Goal: Information Seeking & Learning: Compare options

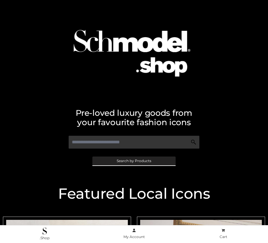
click at [134, 161] on span "Search by Products" at bounding box center [134, 161] width 35 height 4
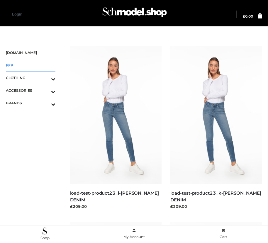
click at [30, 65] on span "FFP" at bounding box center [31, 65] width 50 height 7
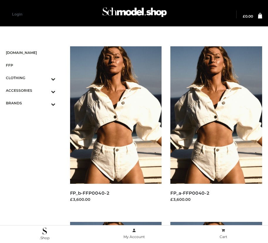
scroll to position [533, 0]
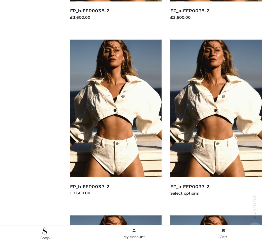
click at [216, 121] on img at bounding box center [216, 108] width 92 height 137
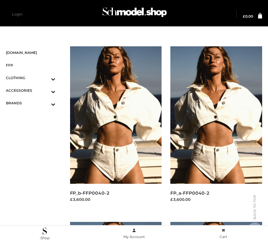
scroll to position [182, 0]
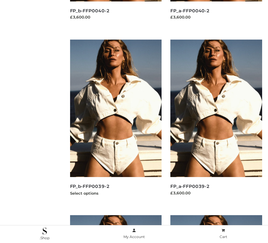
click at [115, 121] on img at bounding box center [116, 108] width 92 height 137
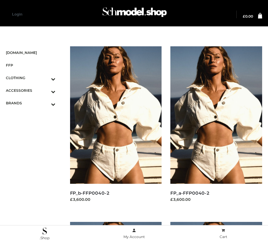
scroll to position [7, 0]
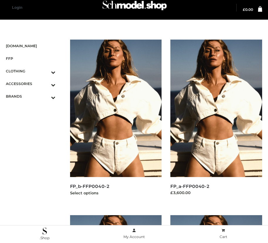
click at [115, 121] on img at bounding box center [116, 108] width 92 height 137
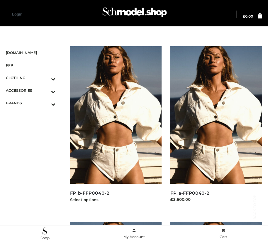
scroll to position [709, 0]
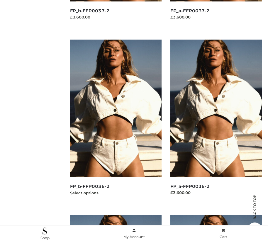
click at [115, 121] on img at bounding box center [116, 108] width 92 height 137
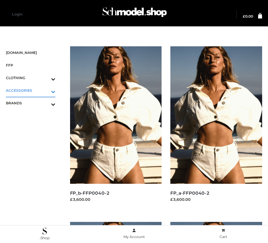
click at [45, 90] on icon "Toggle Submenu" at bounding box center [23, 91] width 66 height 7
click at [33, 103] on span "BAGS" at bounding box center [34, 103] width 44 height 7
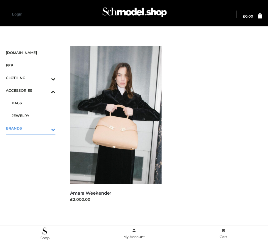
click at [45, 128] on icon "Toggle Submenu" at bounding box center [23, 129] width 66 height 7
click at [33, 128] on span "PARKERSMITH" at bounding box center [34, 128] width 44 height 7
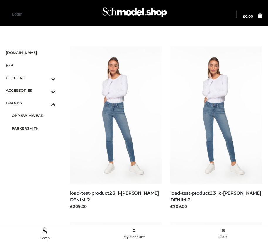
scroll to position [885, 0]
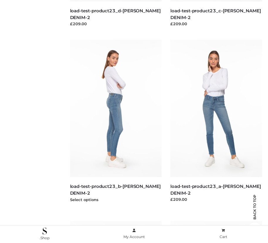
click at [115, 121] on img at bounding box center [116, 108] width 92 height 137
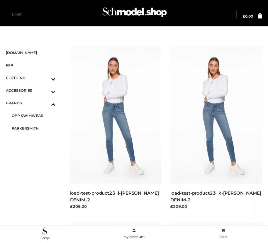
scroll to position [182, 0]
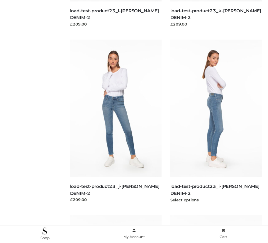
click at [216, 121] on img at bounding box center [216, 108] width 92 height 137
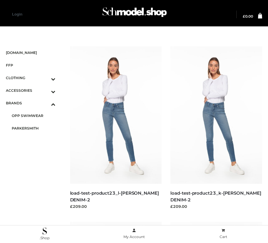
scroll to position [709, 0]
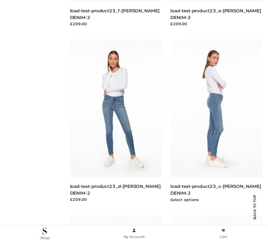
click at [216, 121] on img at bounding box center [216, 108] width 92 height 137
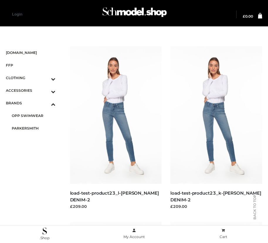
scroll to position [7, 0]
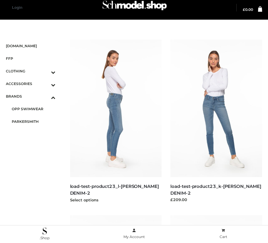
click at [115, 121] on img at bounding box center [116, 108] width 92 height 137
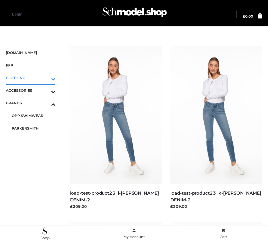
click at [45, 78] on icon "Toggle Submenu" at bounding box center [23, 79] width 66 height 7
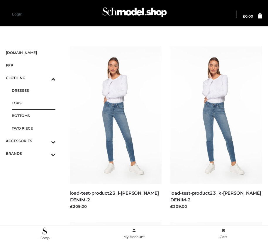
click at [33, 103] on span "TOPS" at bounding box center [34, 103] width 44 height 7
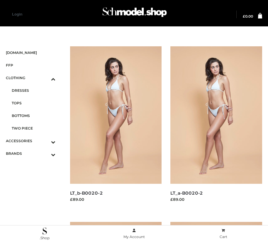
scroll to position [885, 0]
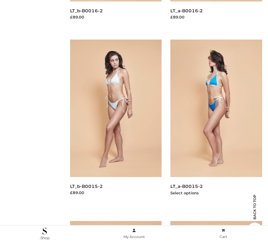
click at [216, 121] on img at bounding box center [216, 108] width 92 height 137
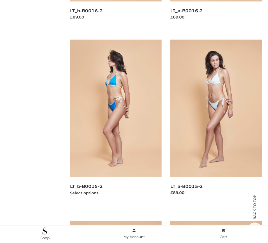
click at [115, 121] on img at bounding box center [116, 108] width 92 height 137
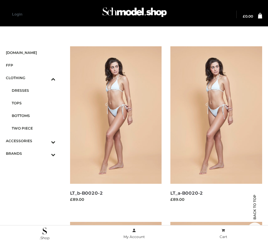
scroll to position [7, 0]
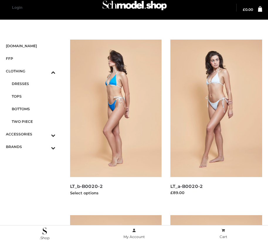
click at [115, 121] on img at bounding box center [116, 108] width 92 height 137
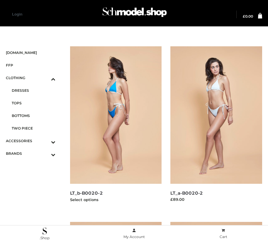
scroll to position [709, 0]
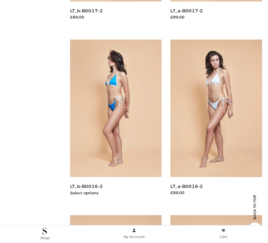
click at [115, 121] on img at bounding box center [116, 108] width 92 height 137
